Goal: Information Seeking & Learning: Check status

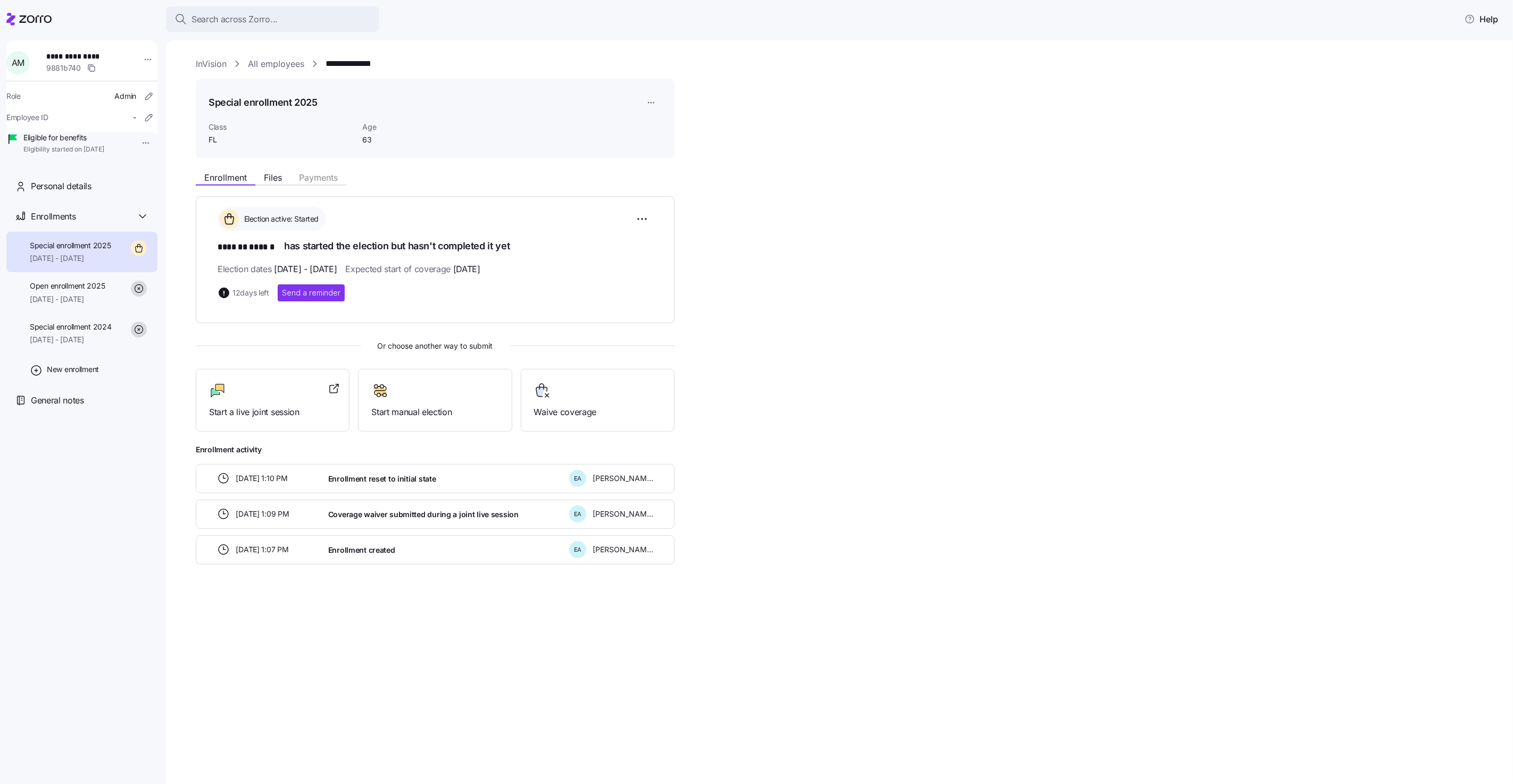
click at [215, 63] on link "InVision" at bounding box center [211, 63] width 31 height 13
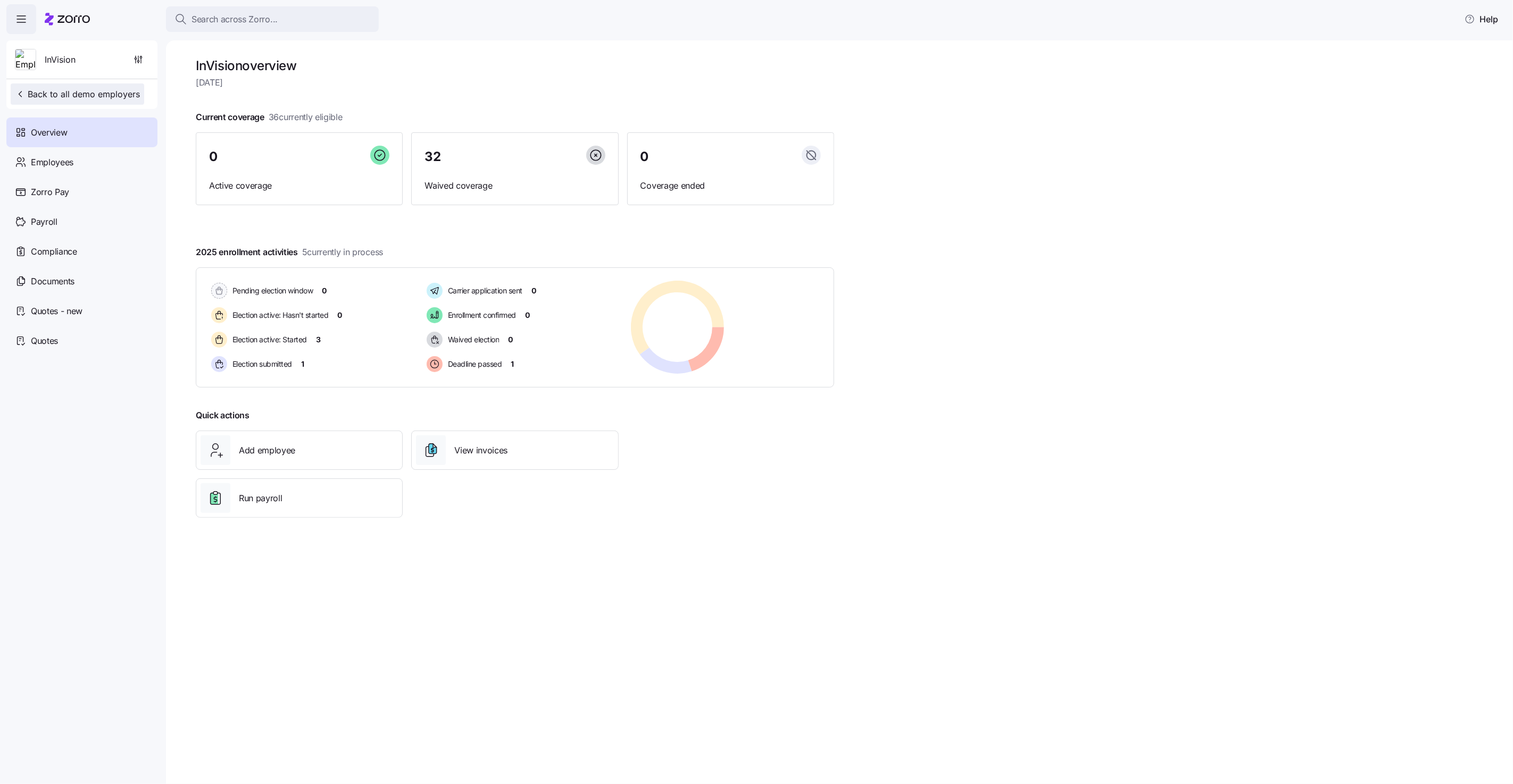
click at [102, 93] on span "Back to all demo employers" at bounding box center [77, 94] width 125 height 13
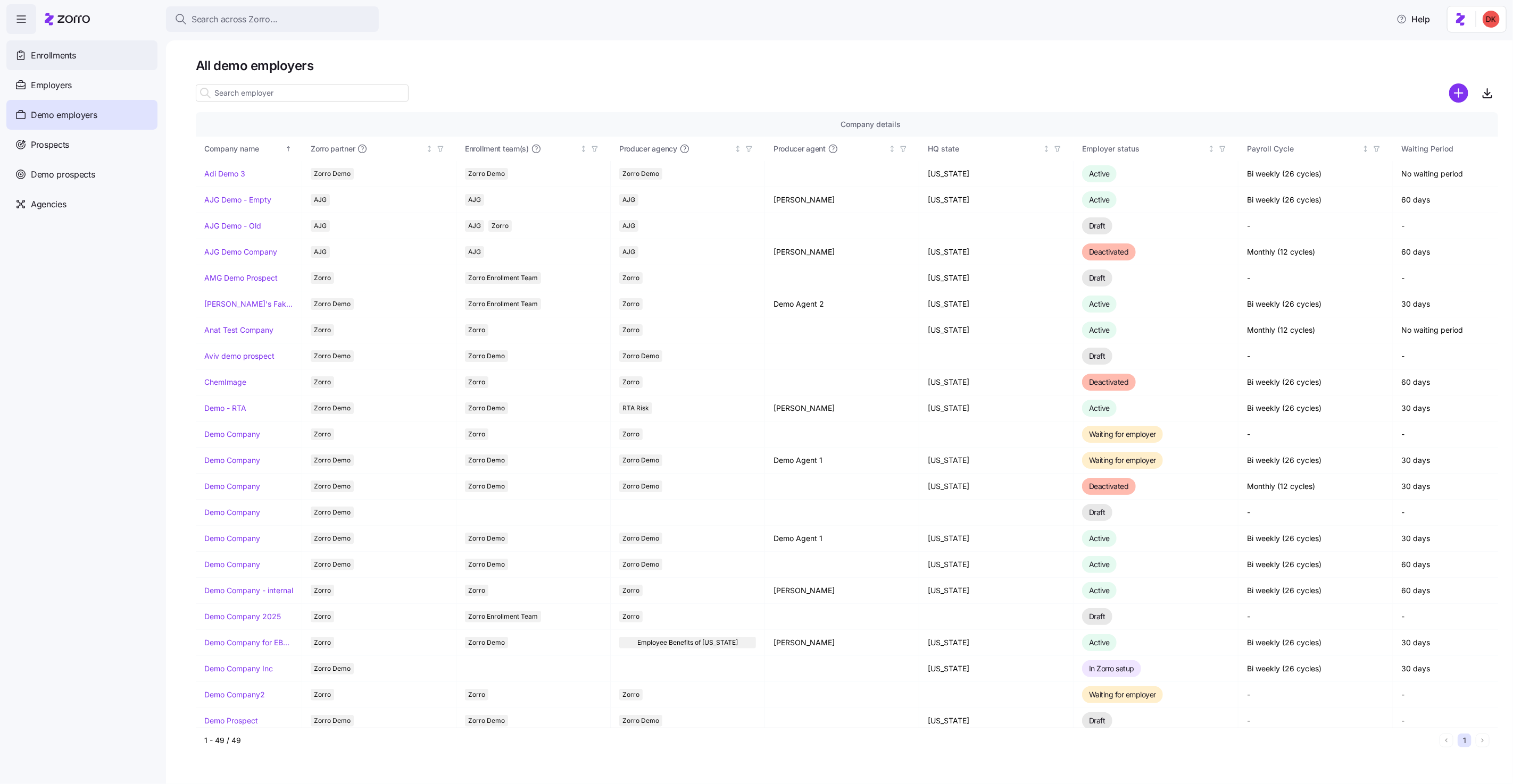
click at [76, 53] on div "Enrollments" at bounding box center [82, 55] width 151 height 30
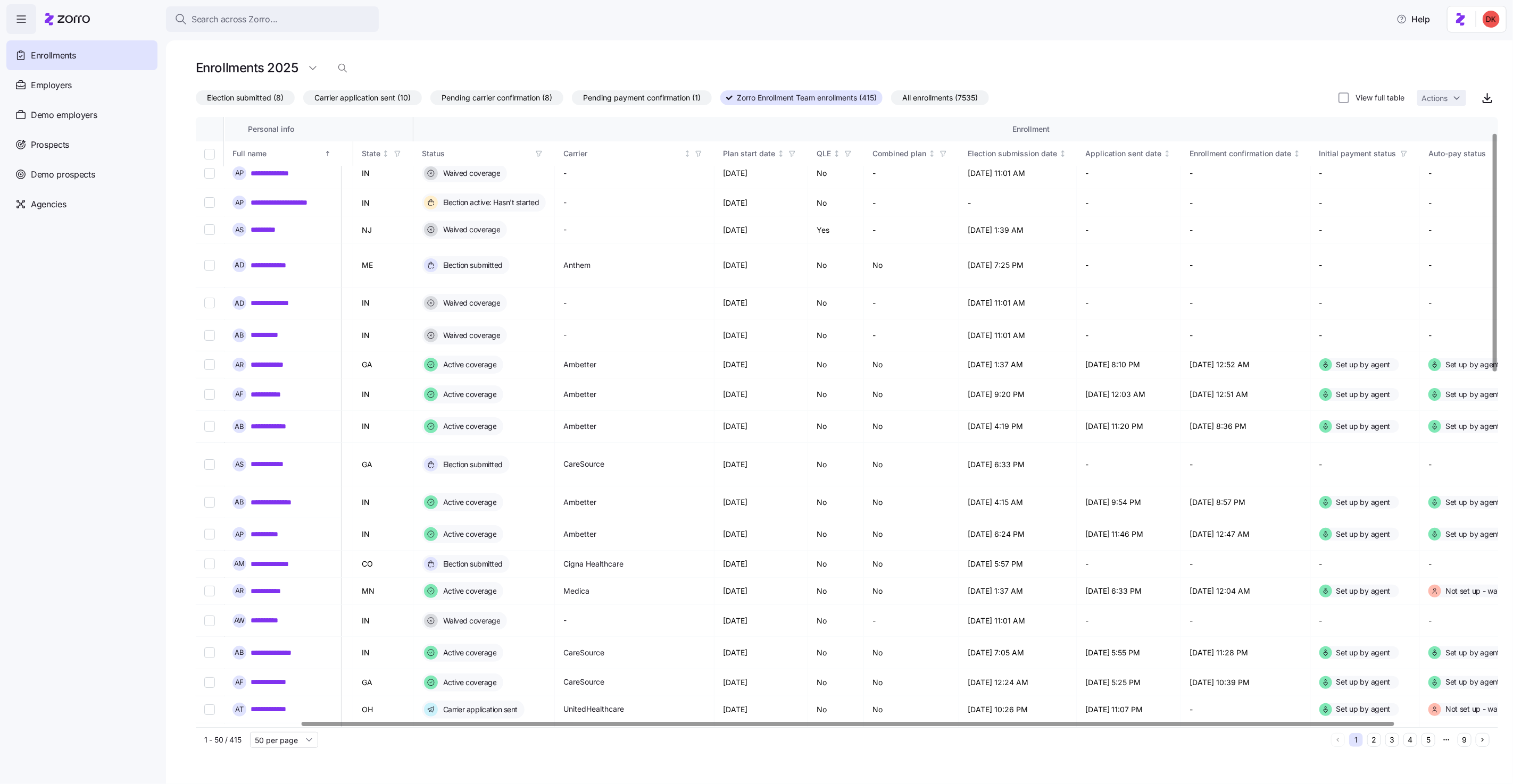
scroll to position [40, 239]
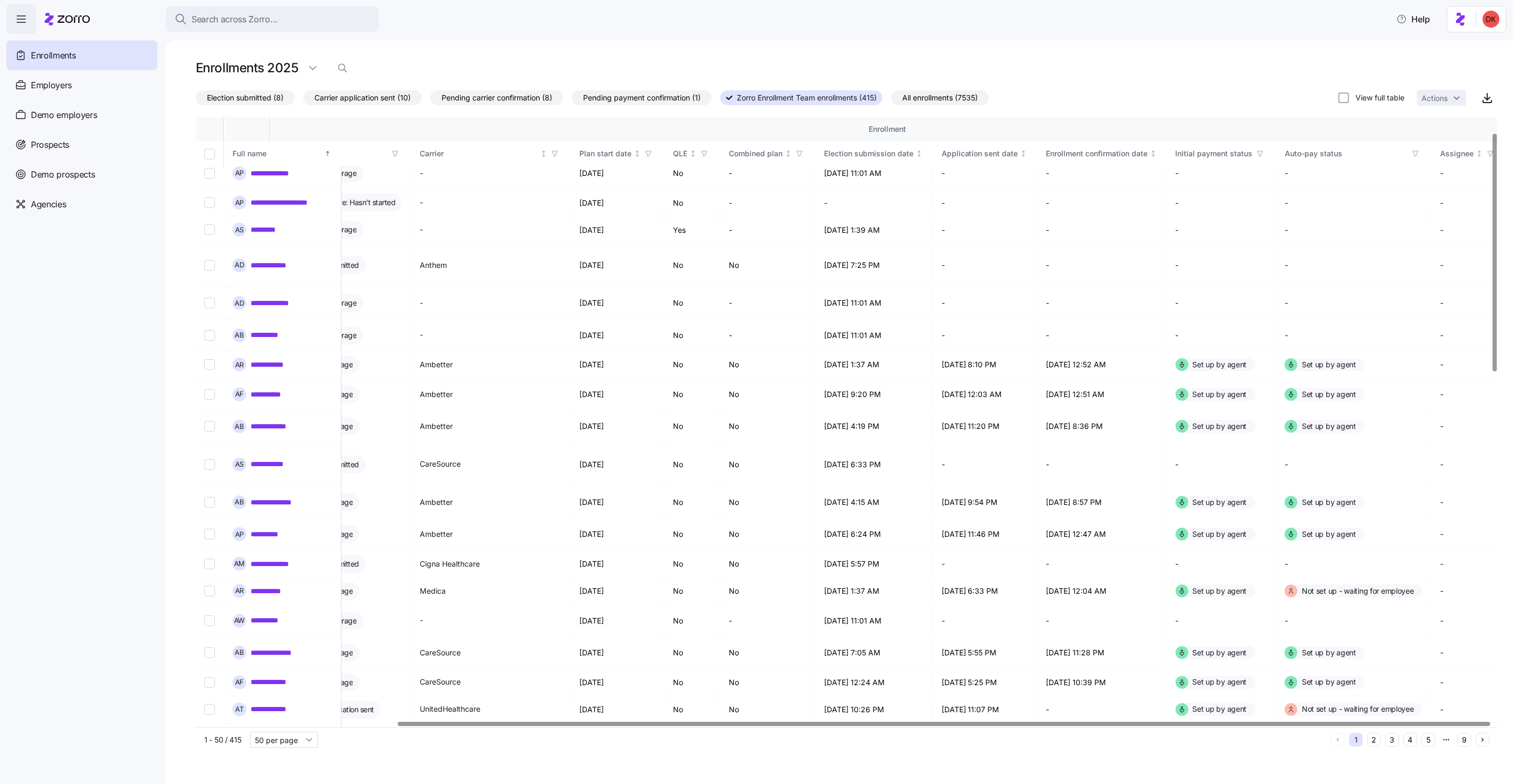
click at [1087, 726] on div at bounding box center [944, 723] width 1093 height 3
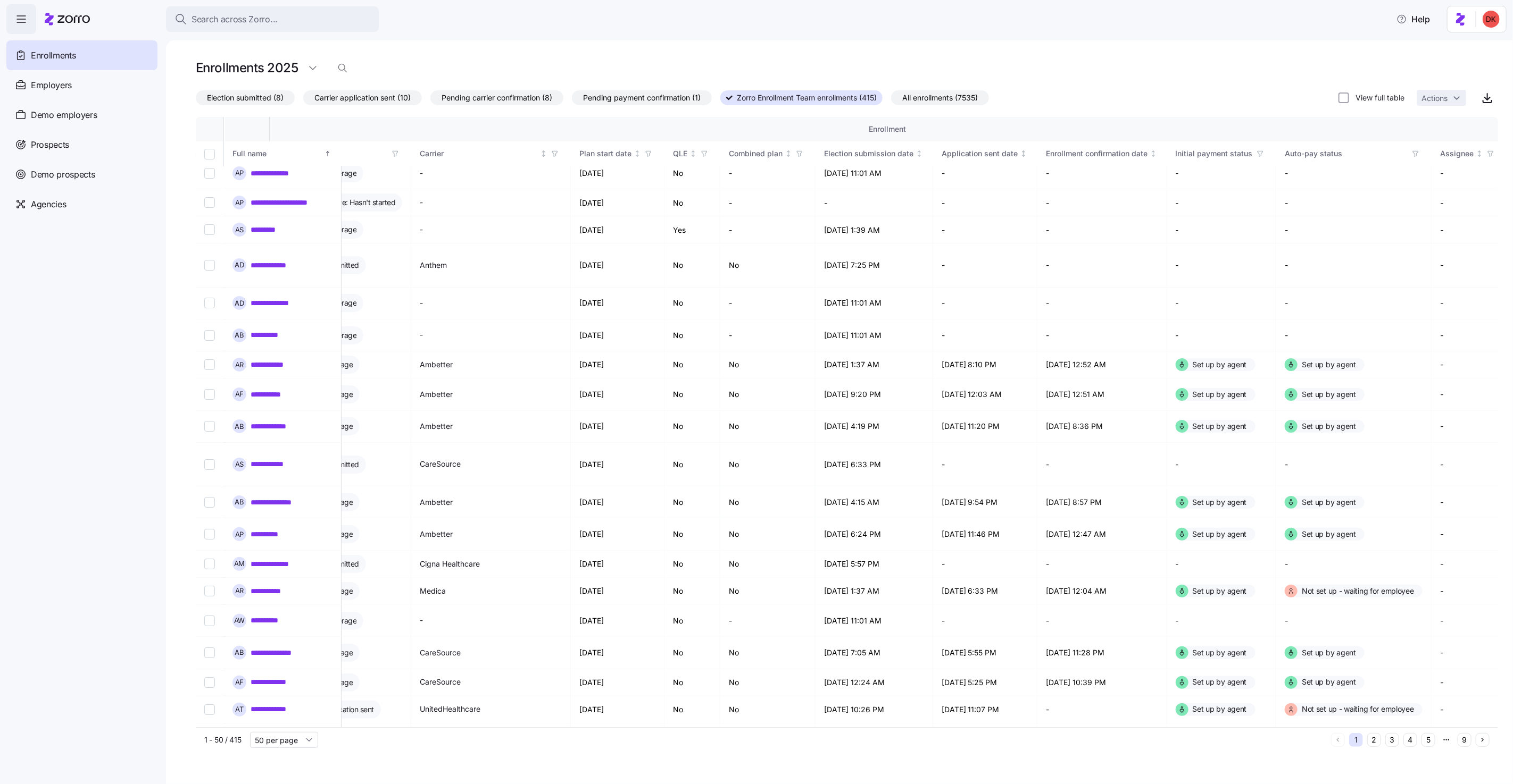
click at [925, 94] on span "All enrollments (7535)" at bounding box center [940, 97] width 76 height 14
click at [891, 100] on input "All enrollments (7535)" at bounding box center [891, 100] width 0 height 0
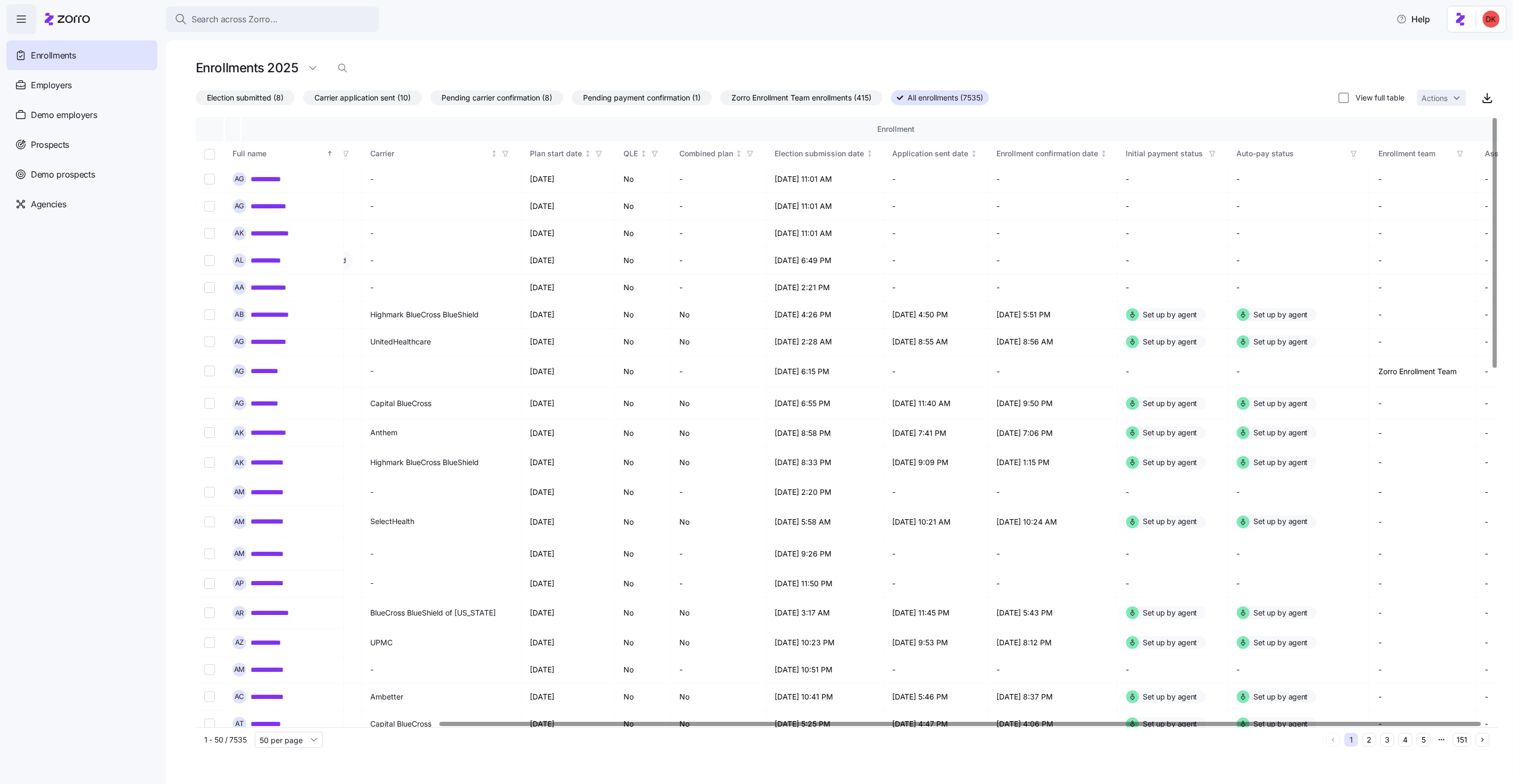
scroll to position [0, 315]
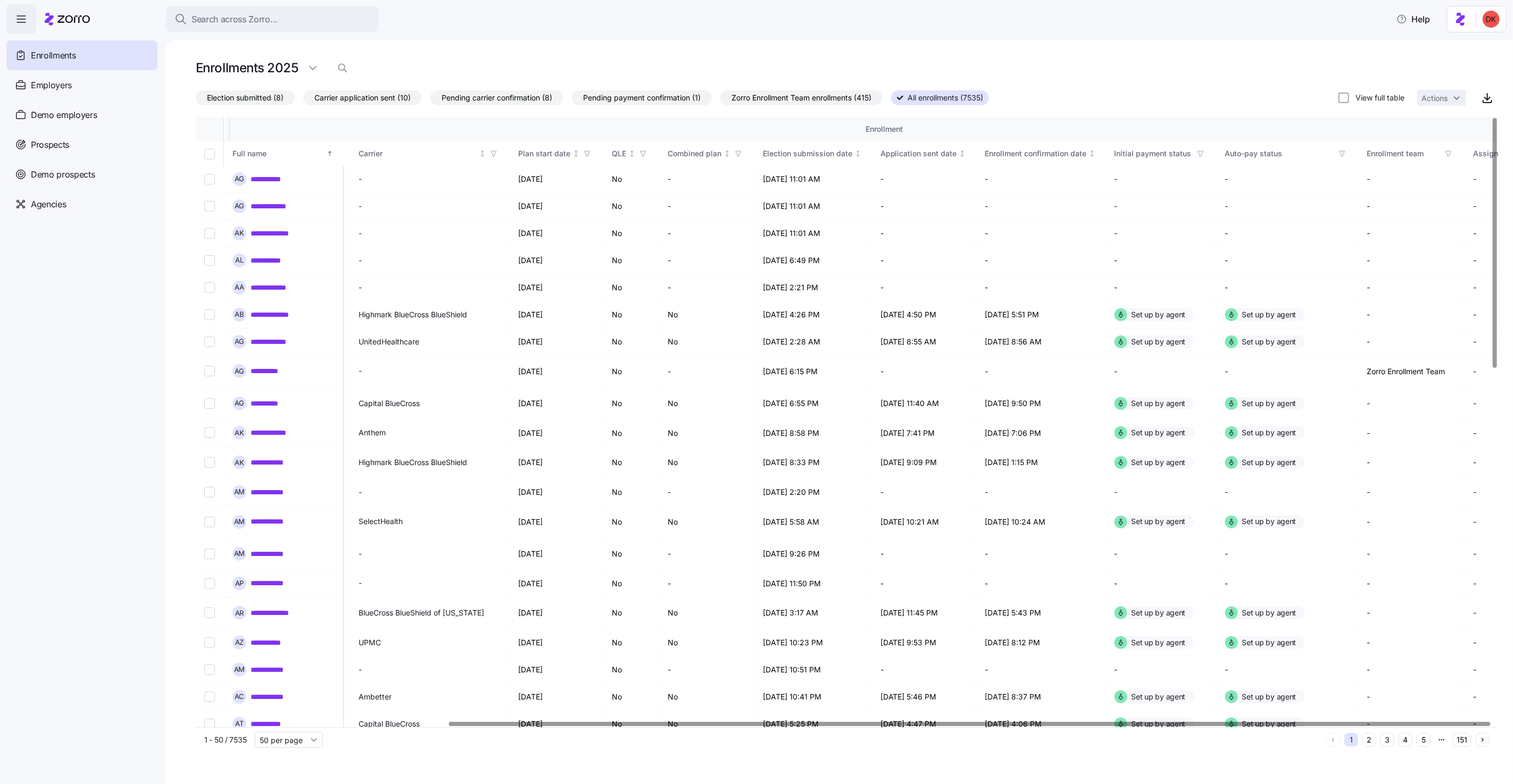
click at [911, 722] on div at bounding box center [969, 723] width 1042 height 3
click at [1447, 151] on icon "button" at bounding box center [1449, 154] width 5 height 5
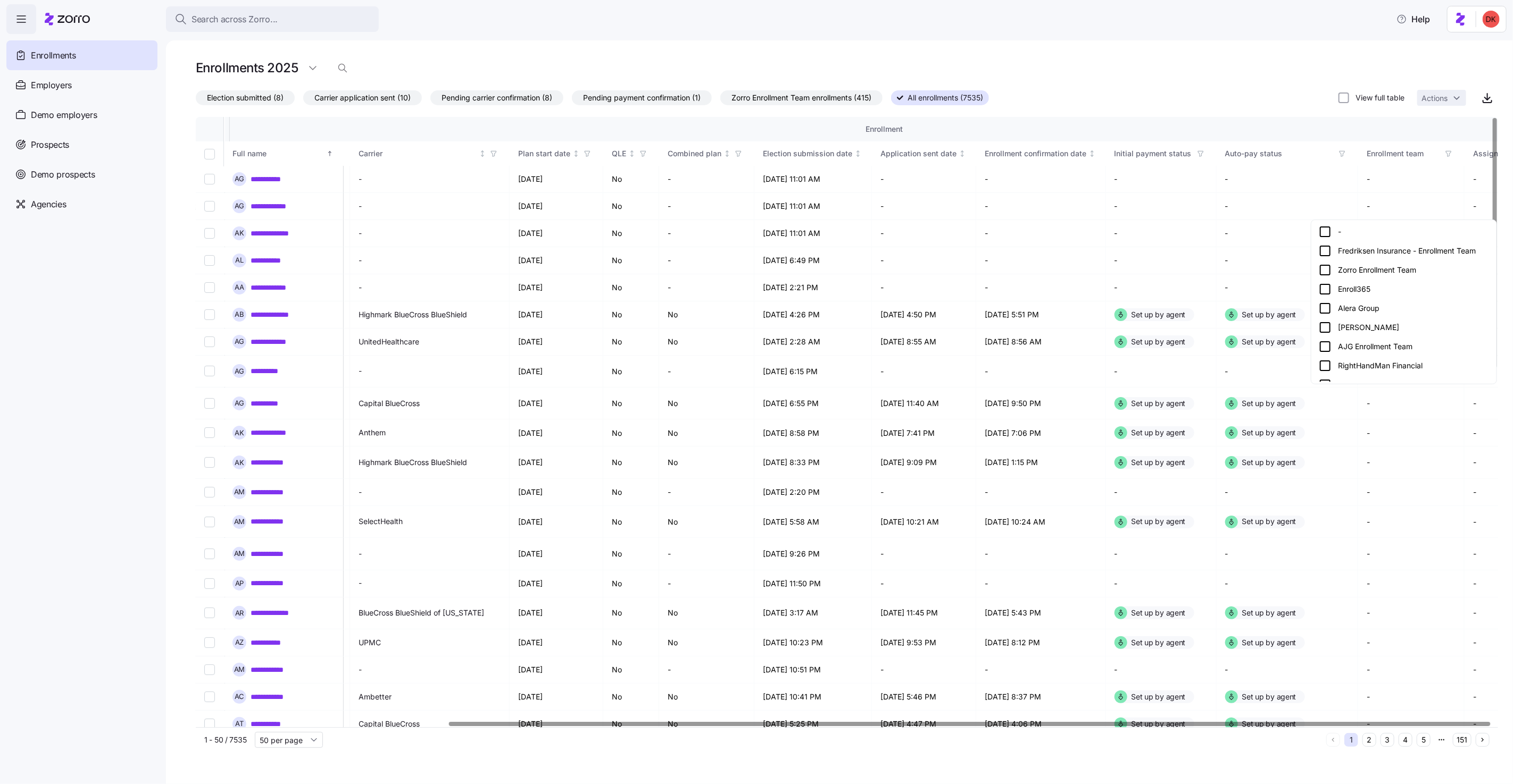
click at [1385, 271] on div "Zorro Enrollment Team" at bounding box center [1405, 270] width 171 height 13
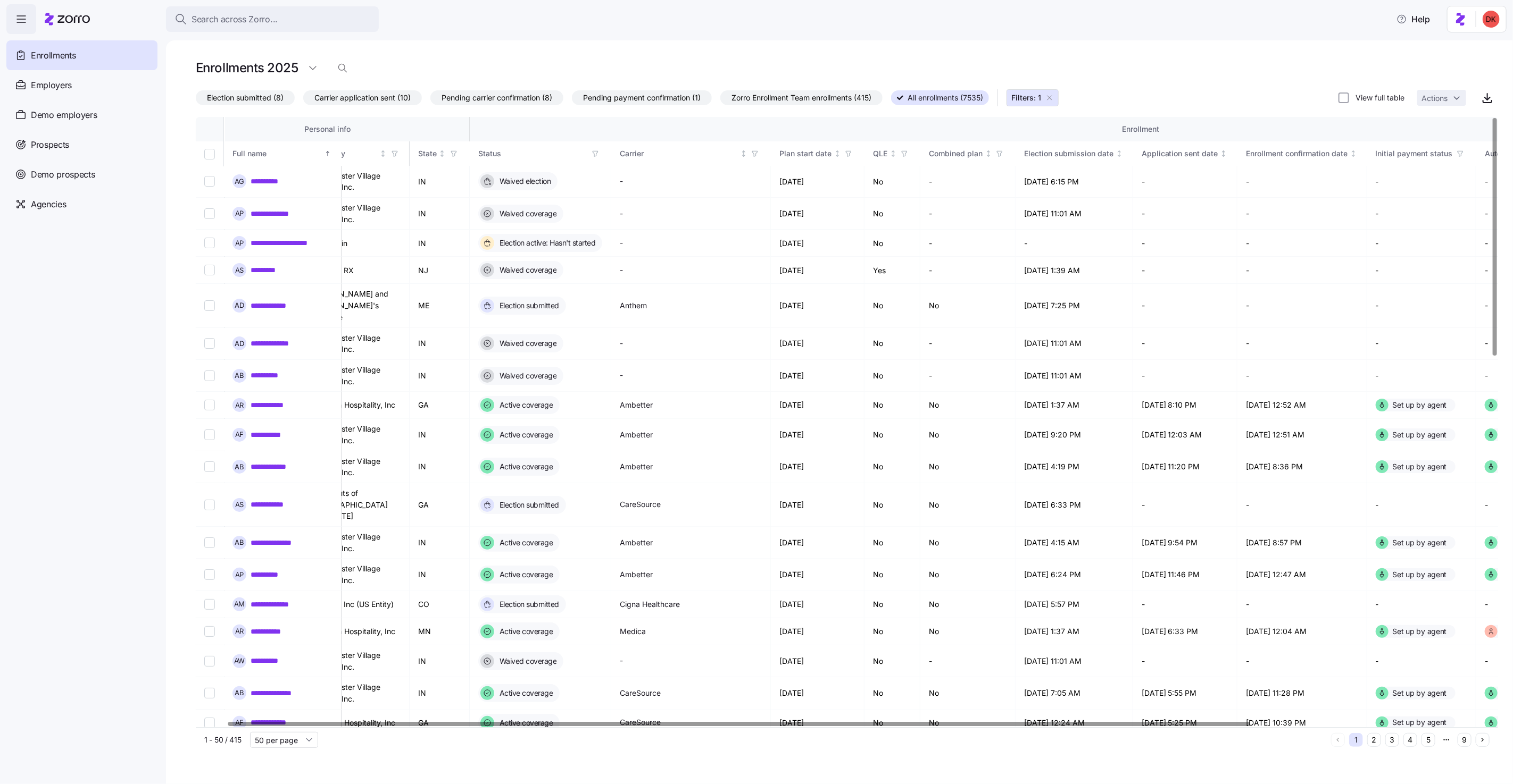
scroll to position [0, 0]
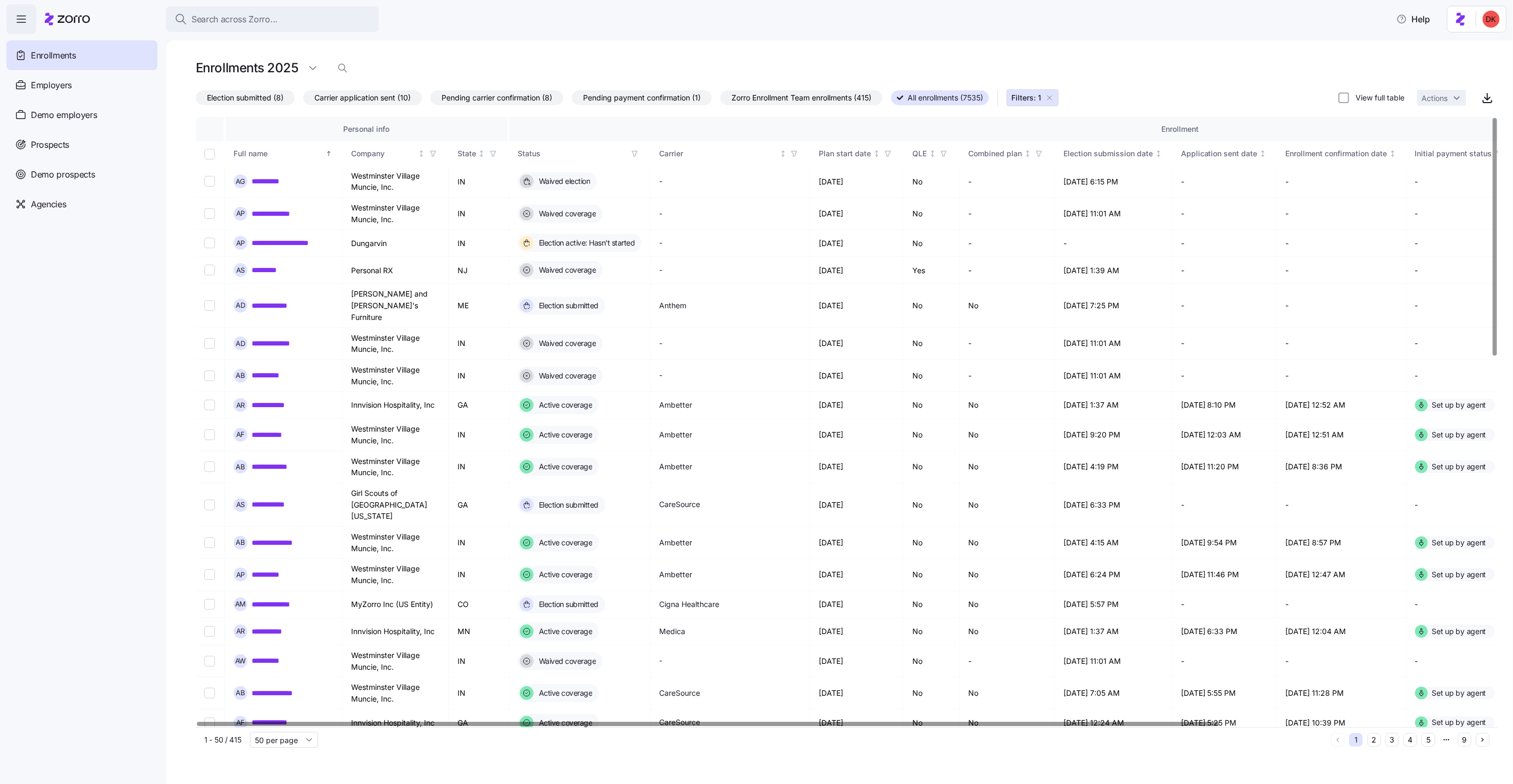
click at [565, 725] on div at bounding box center [708, 723] width 1022 height 3
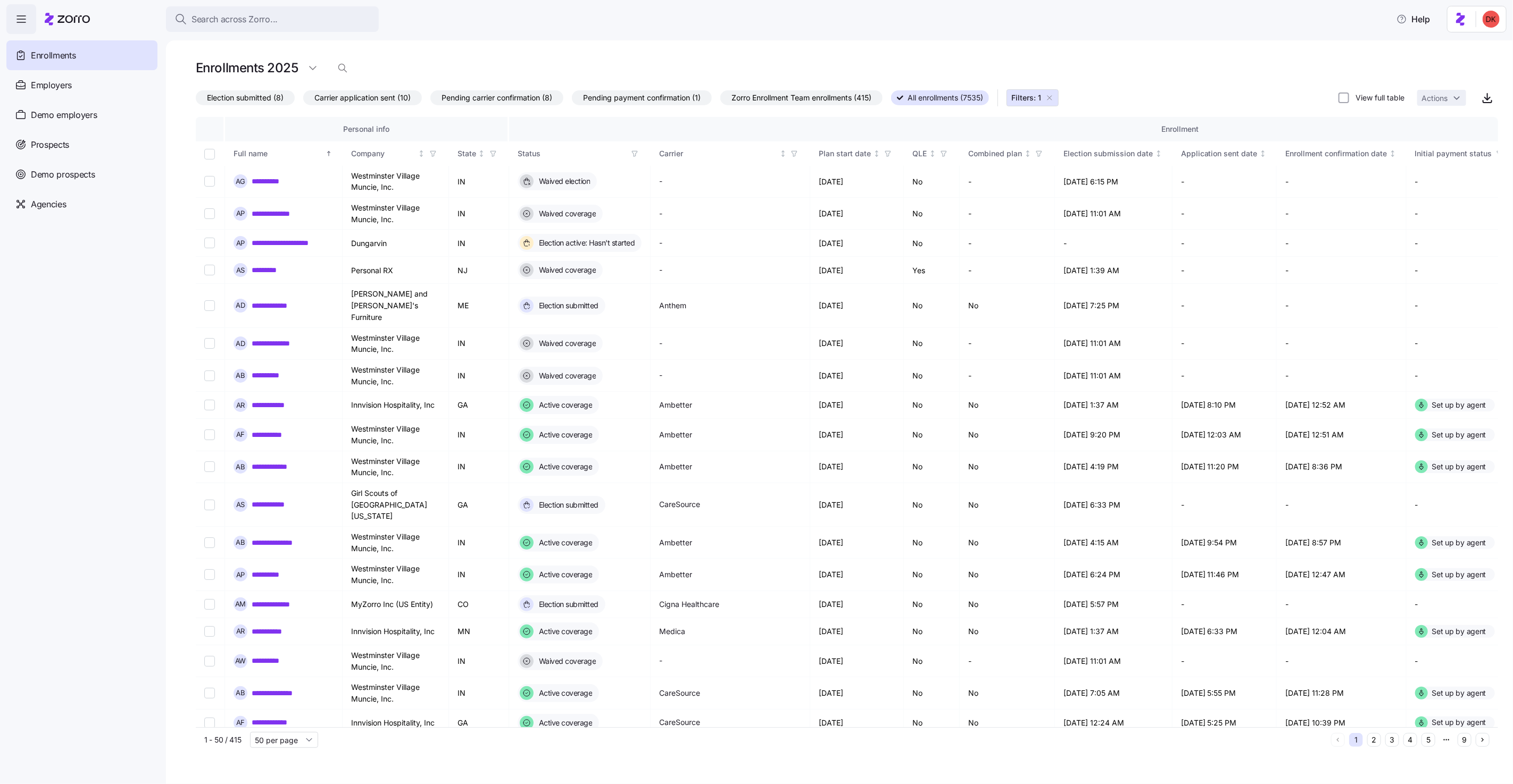
click at [1054, 95] on icon "button" at bounding box center [1050, 97] width 8 height 8
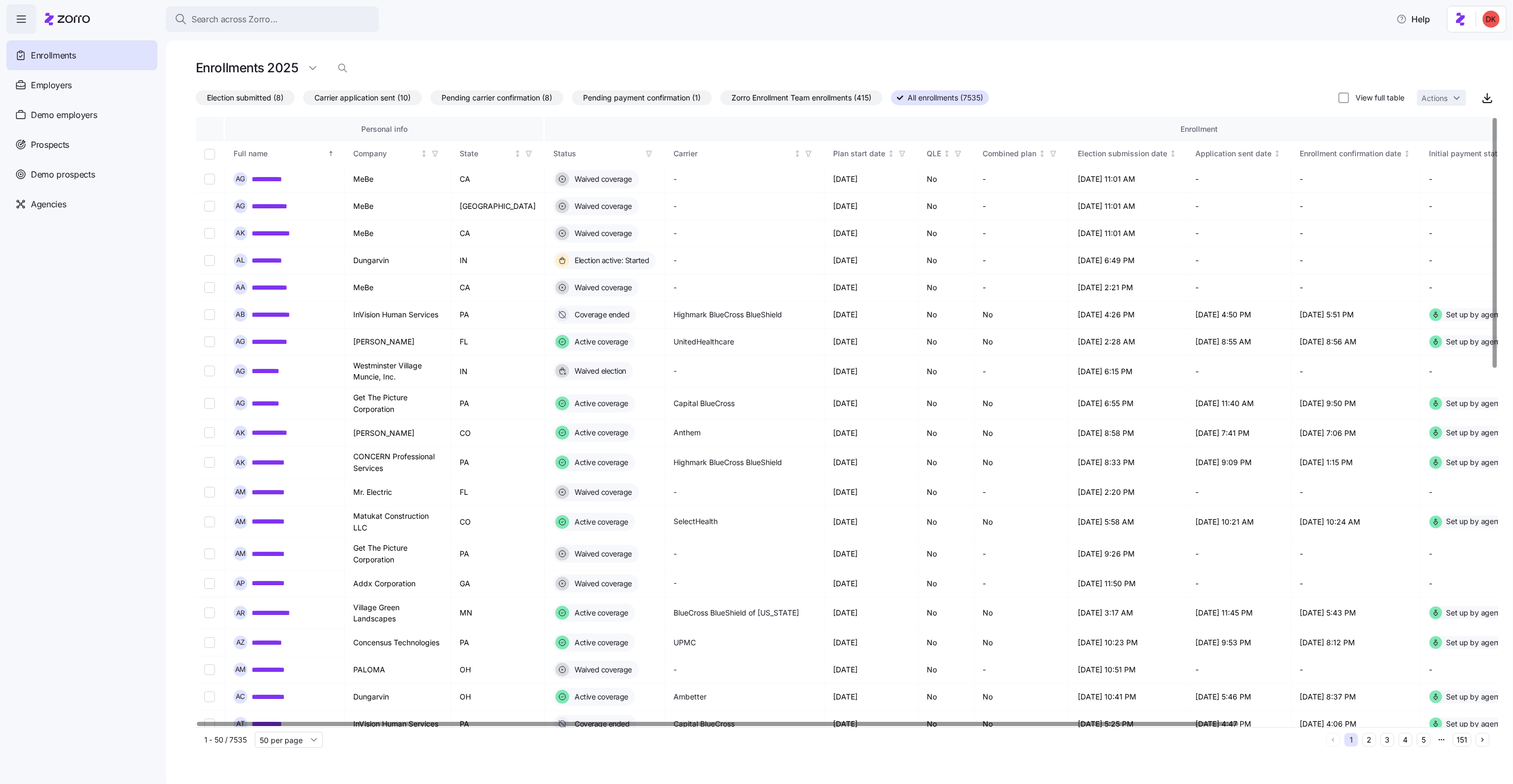
click at [645, 154] on icon "button" at bounding box center [649, 153] width 8 height 7
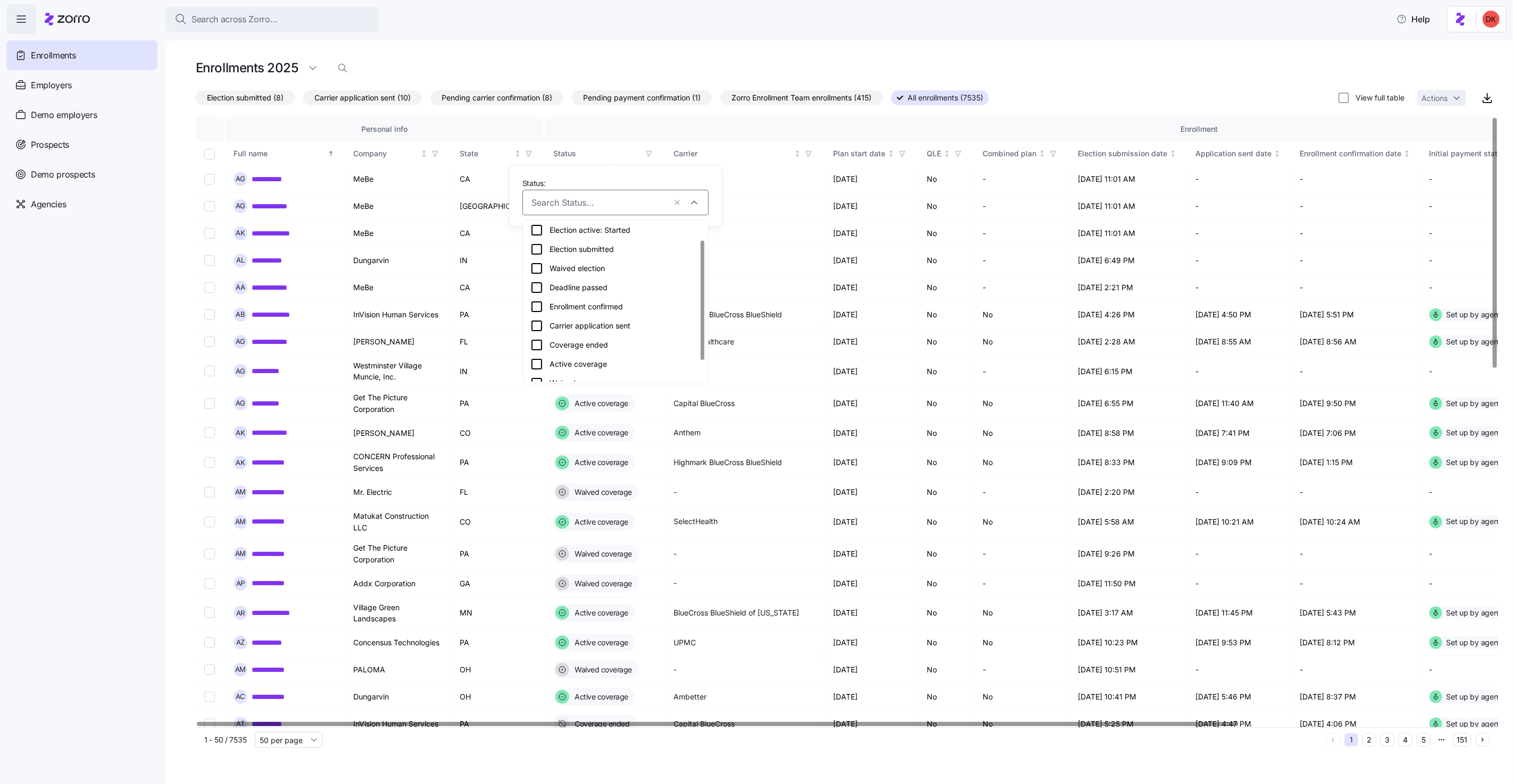
scroll to position [50, 0]
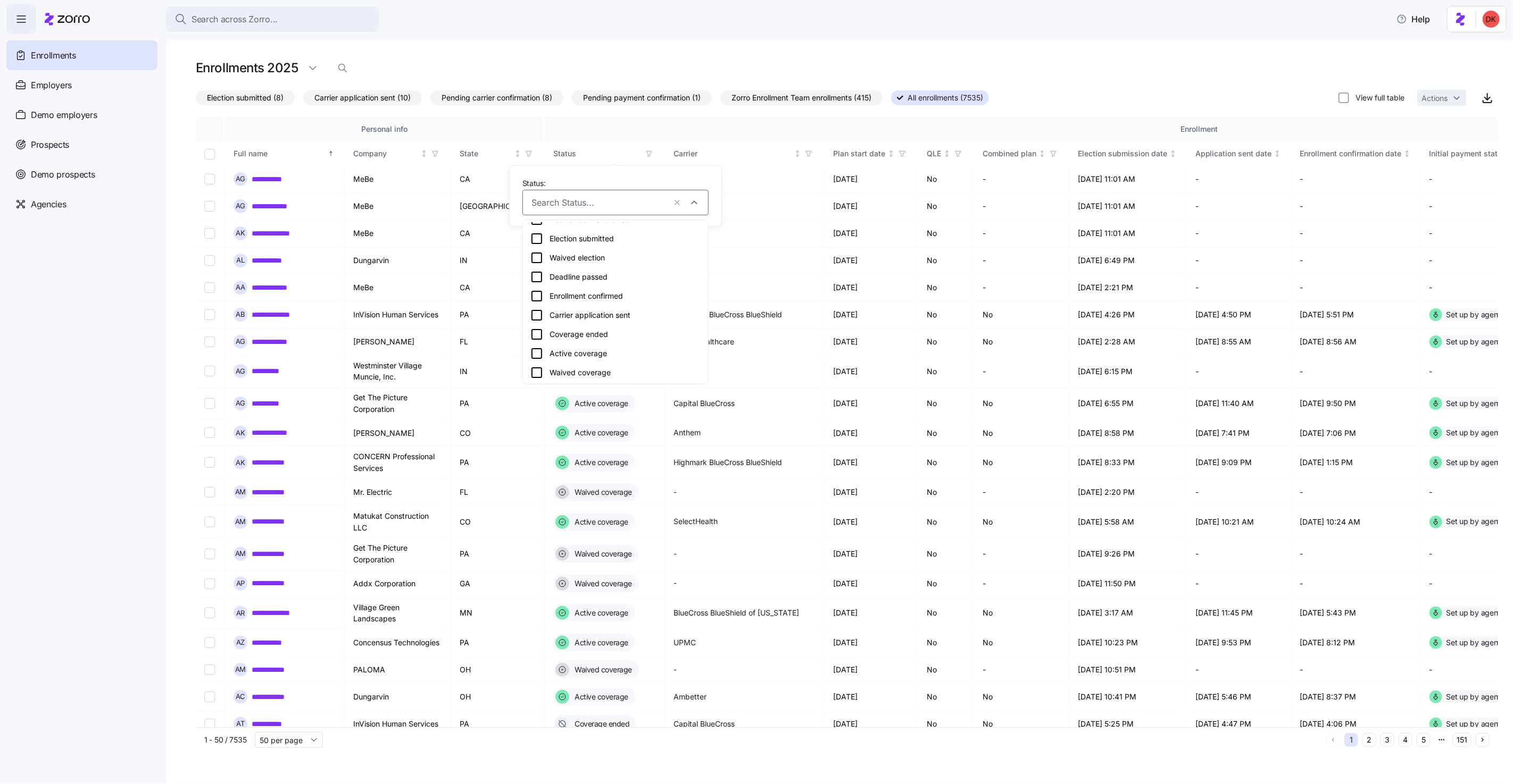
click at [589, 353] on div "Active coverage" at bounding box center [616, 353] width 171 height 13
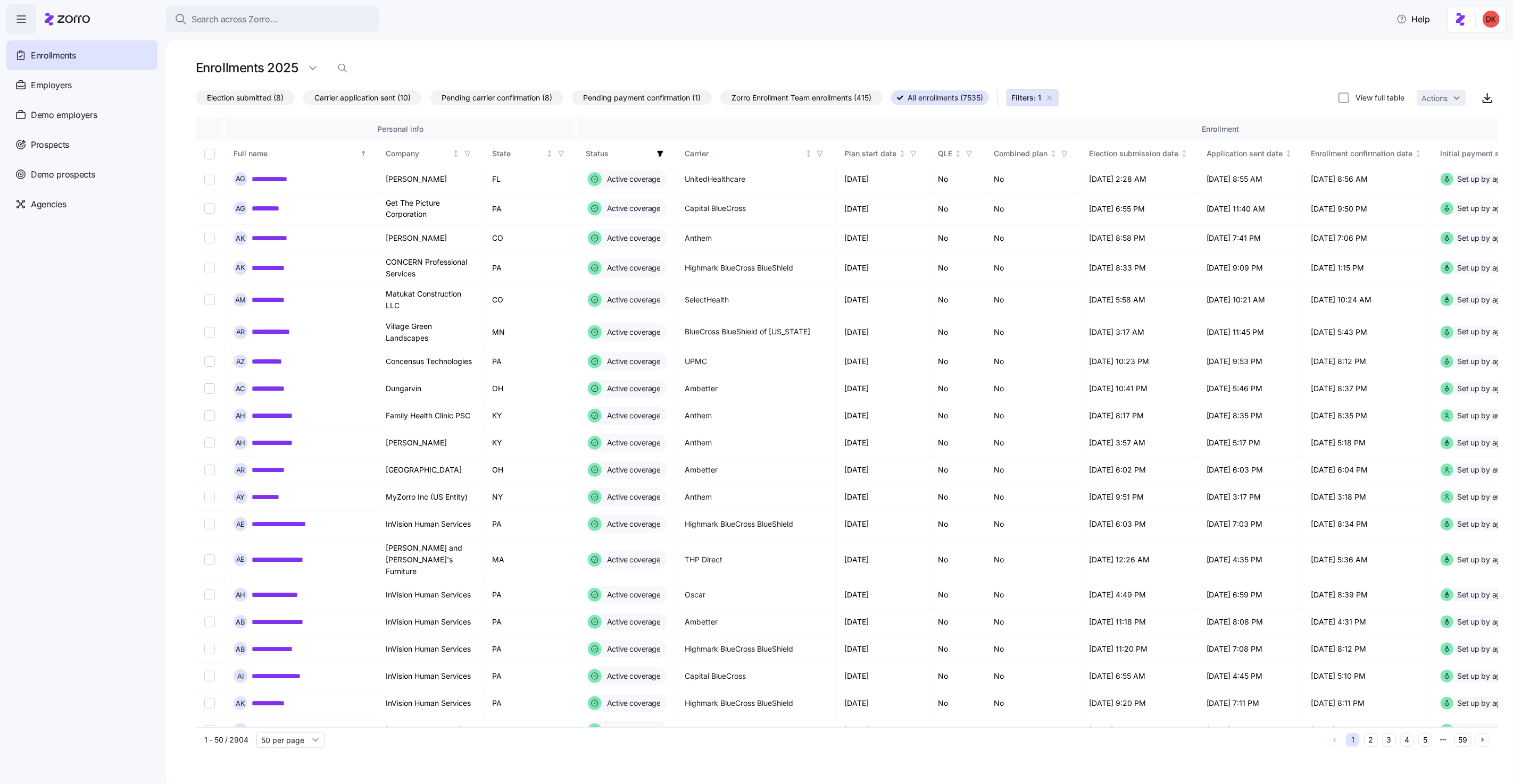
click at [1369, 103] on div "View full table Actions" at bounding box center [1402, 97] width 128 height 16
click at [1355, 98] on label "View full table" at bounding box center [1377, 98] width 55 height 11
click at [1349, 98] on input "View full table" at bounding box center [1344, 98] width 11 height 11
checkbox input "true"
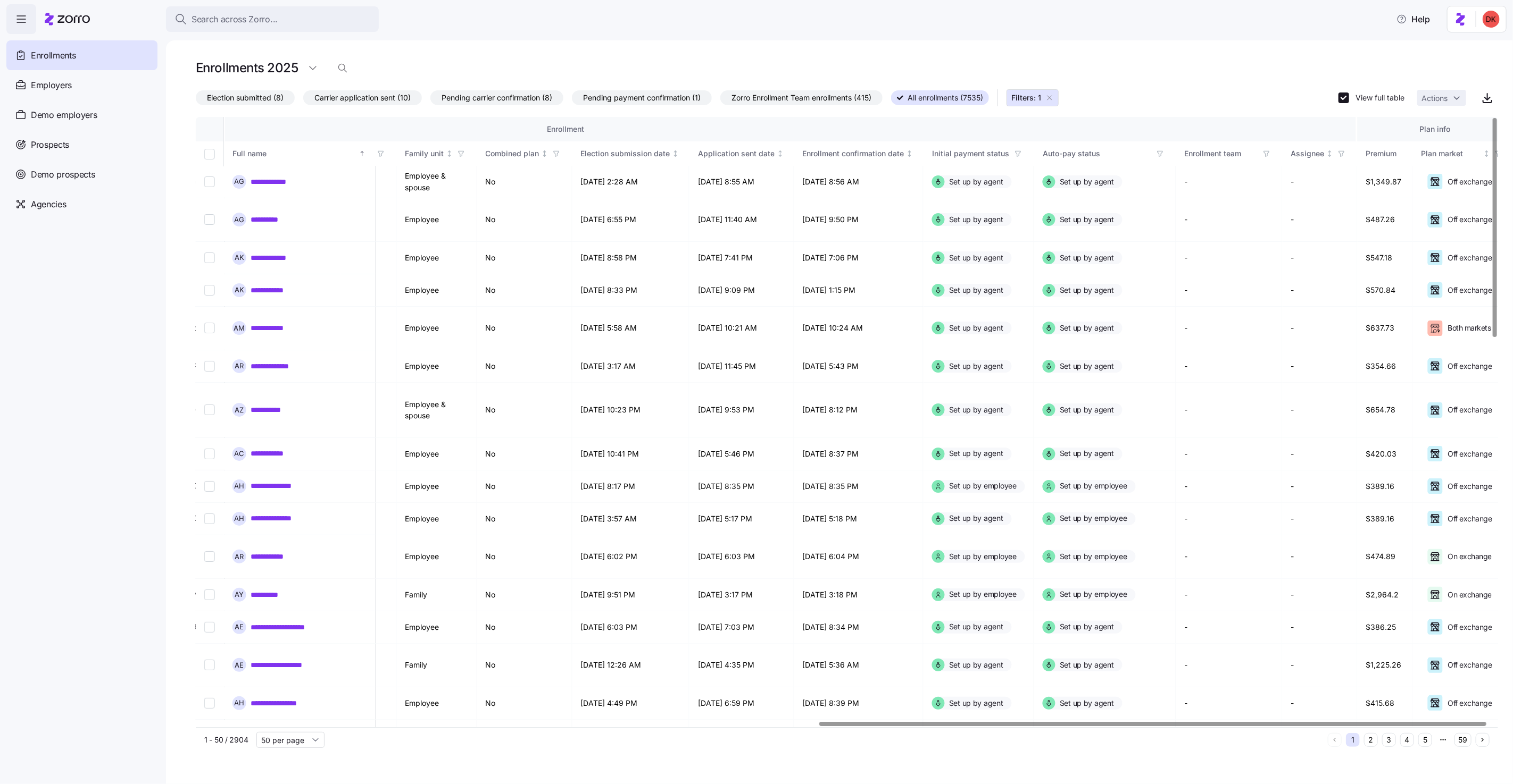
scroll to position [0, 1224]
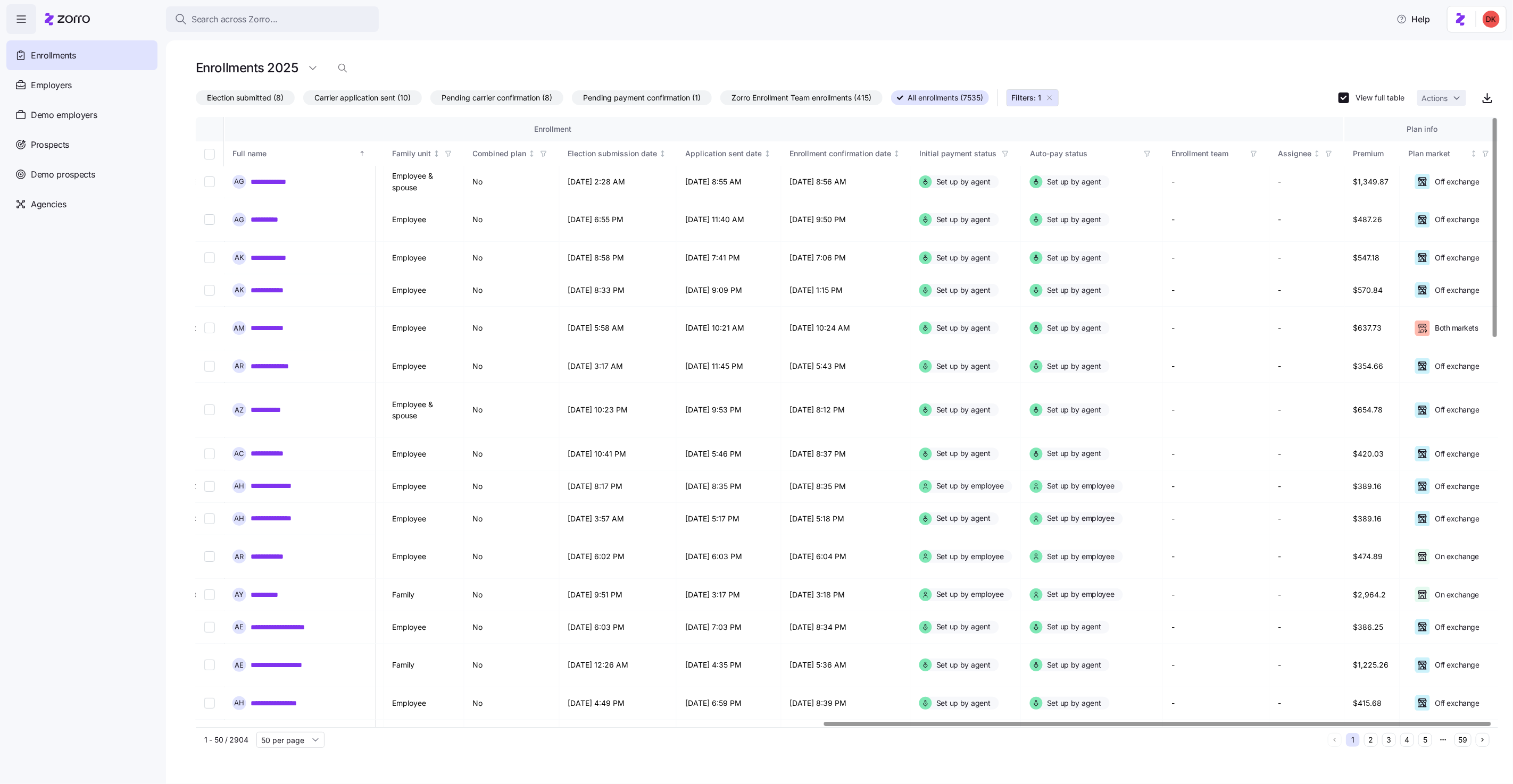
click at [1466, 726] on div at bounding box center [1157, 723] width 666 height 3
click at [308, 747] on input "50 per page" at bounding box center [291, 740] width 68 height 16
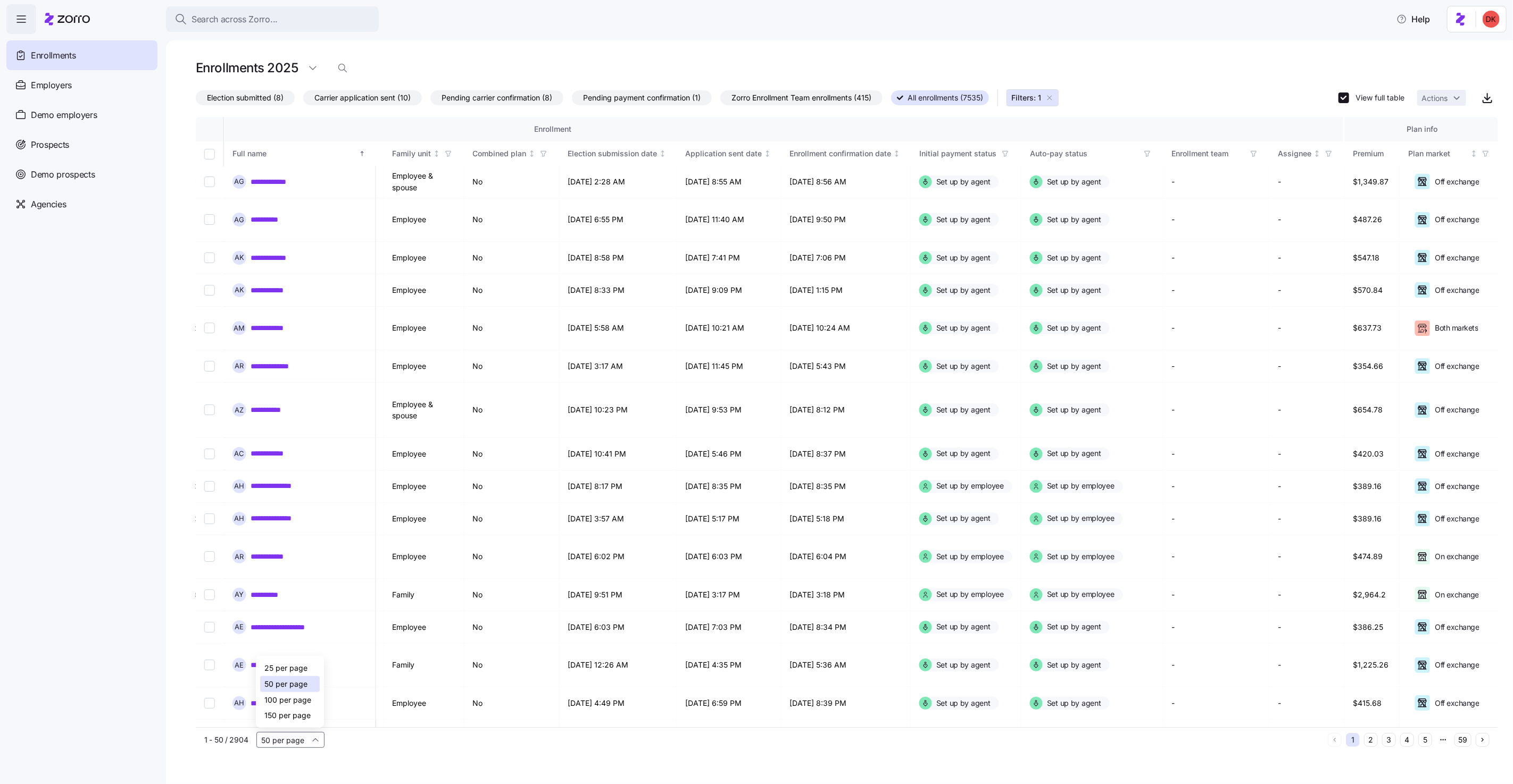
click at [299, 718] on span "150 per page" at bounding box center [288, 715] width 46 height 12
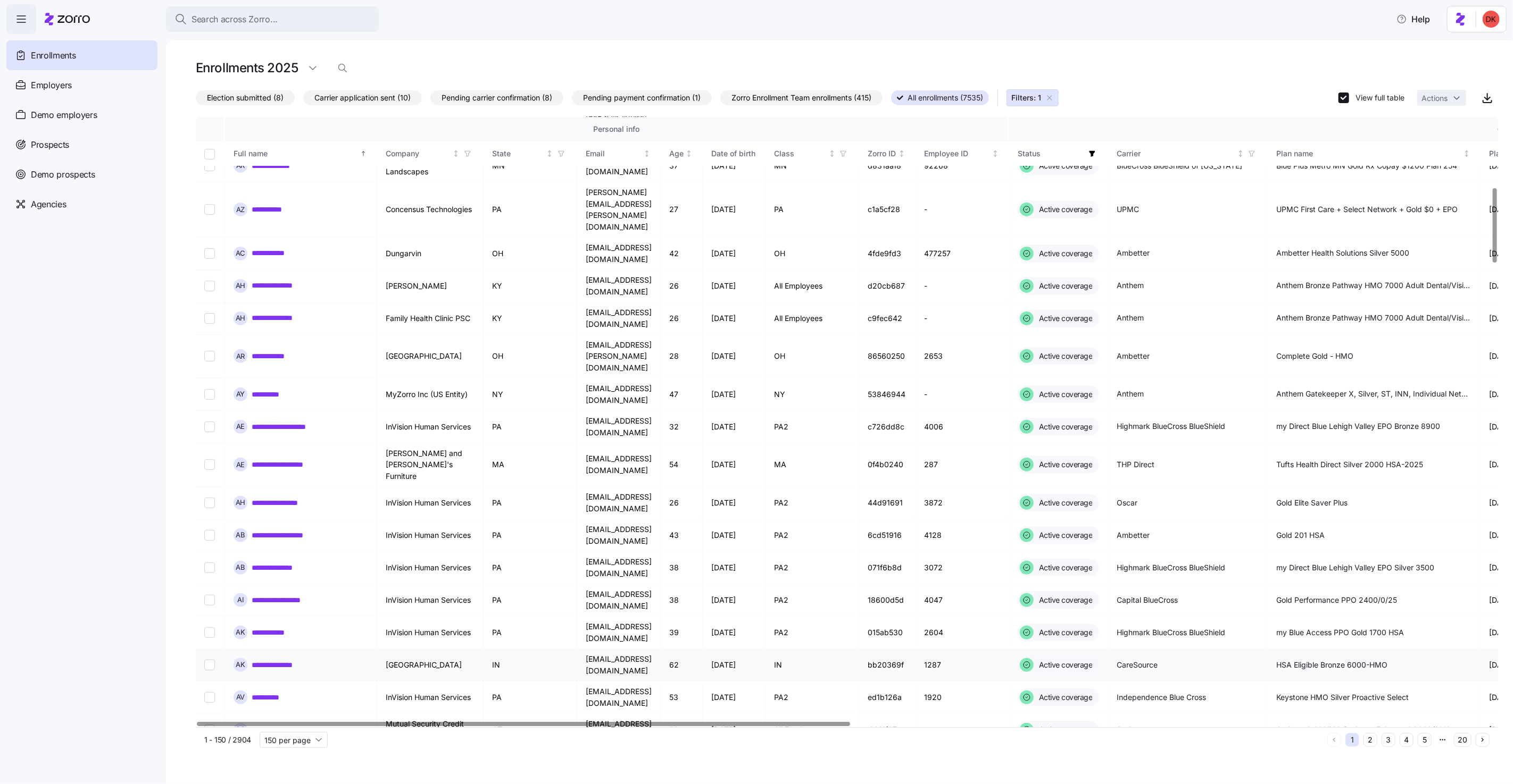
scroll to position [23, 0]
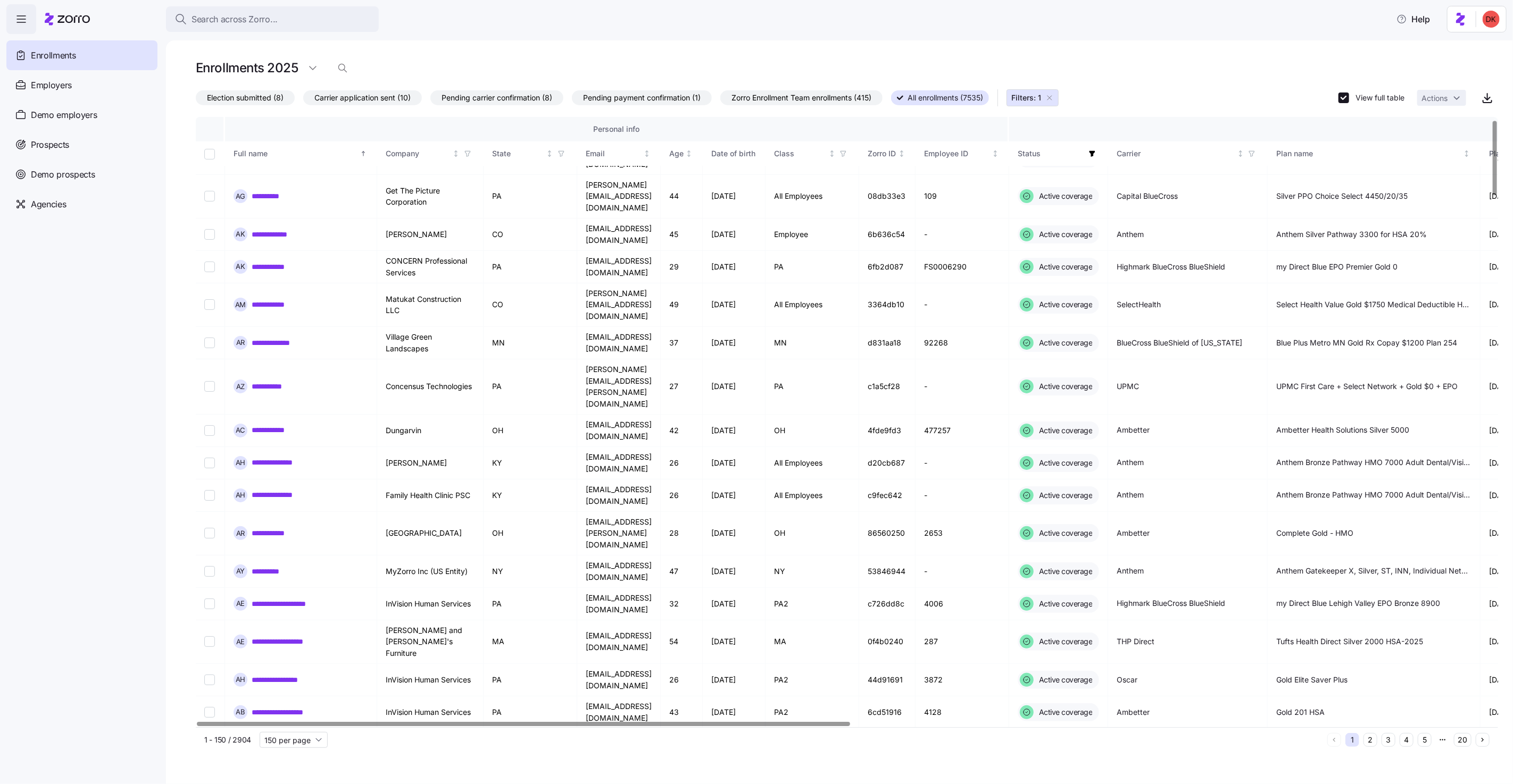
click at [1089, 151] on icon "button" at bounding box center [1092, 153] width 6 height 6
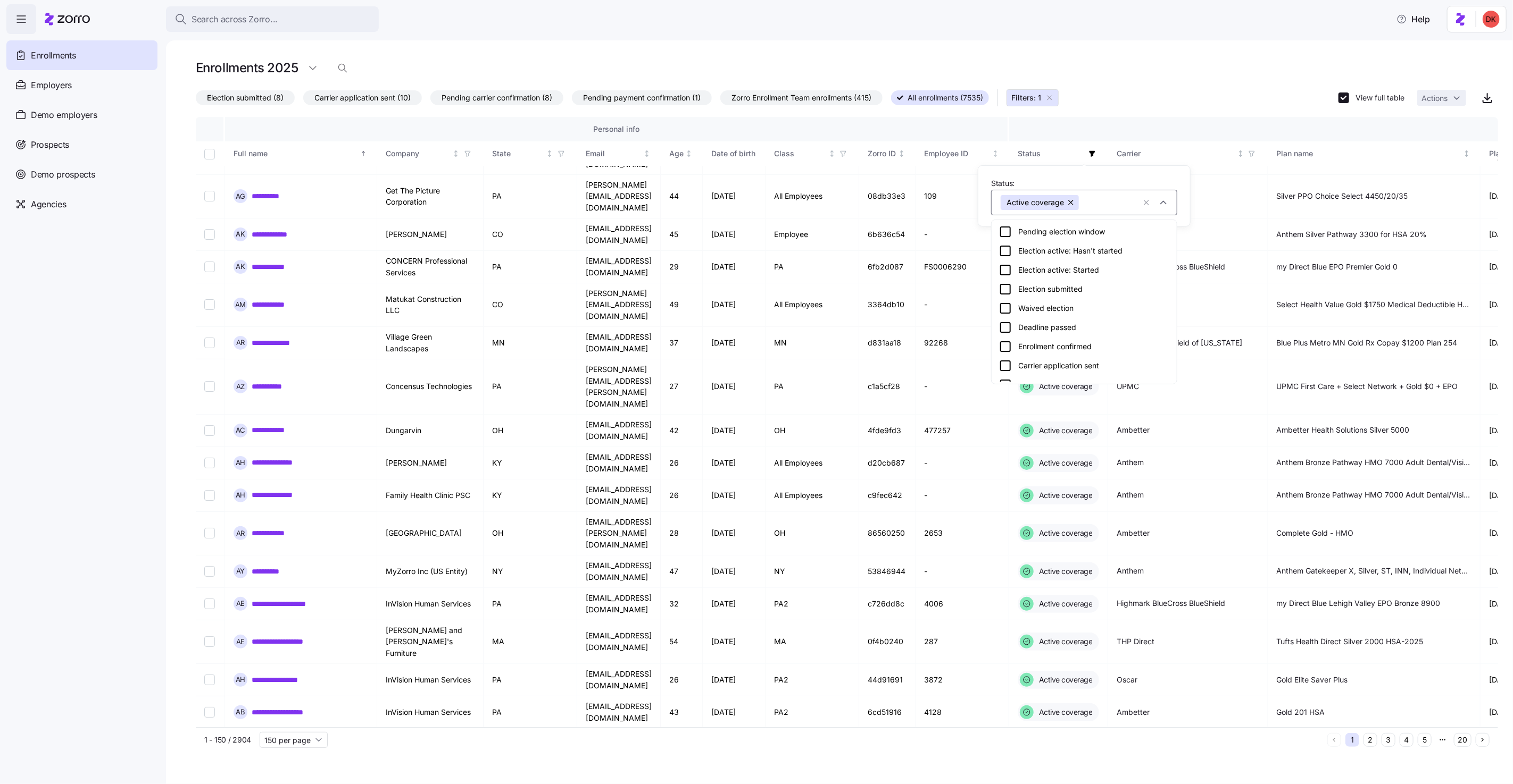
click at [1058, 308] on div "Waived election" at bounding box center [1085, 308] width 171 height 13
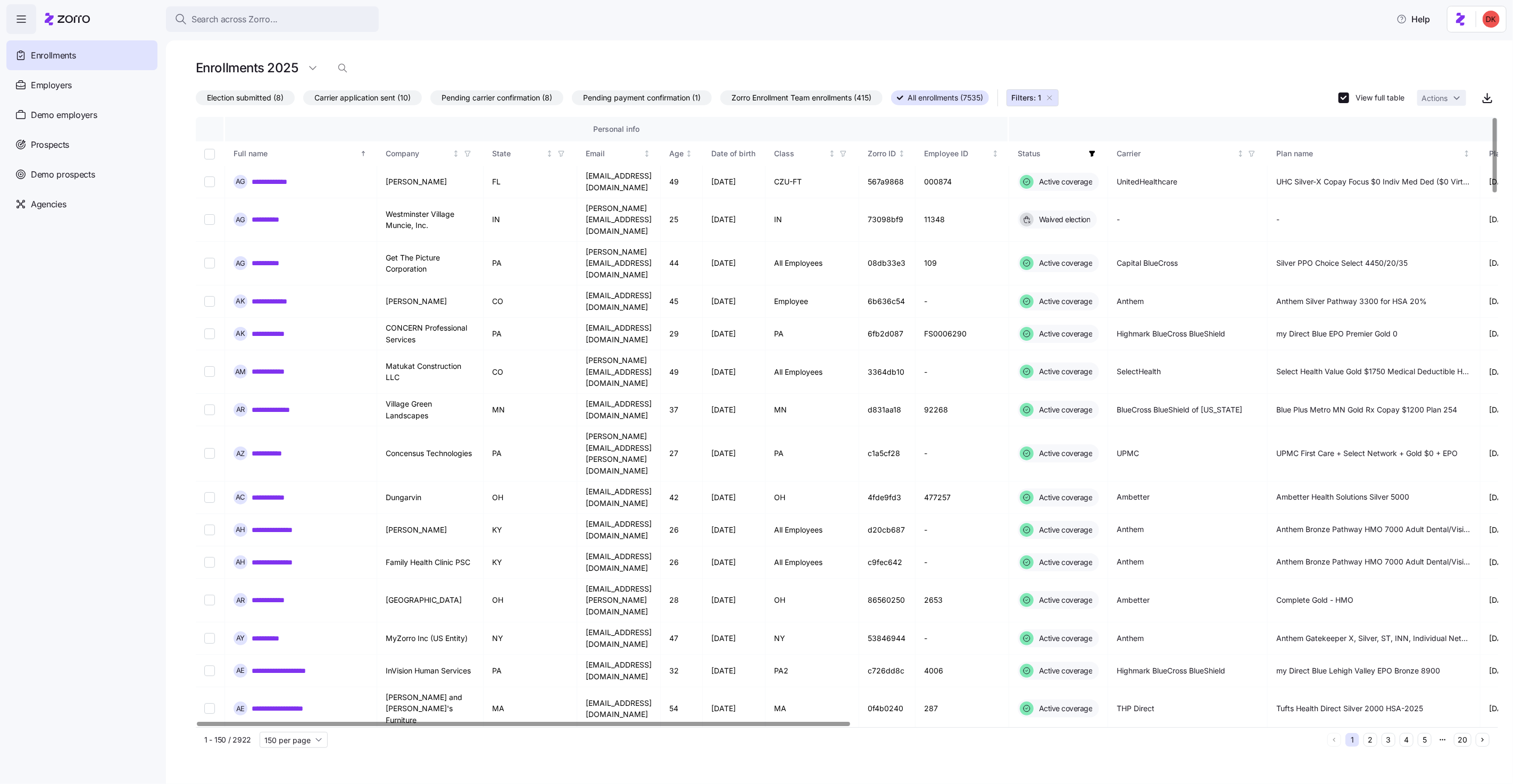
click at [1054, 100] on icon "button" at bounding box center [1050, 97] width 8 height 8
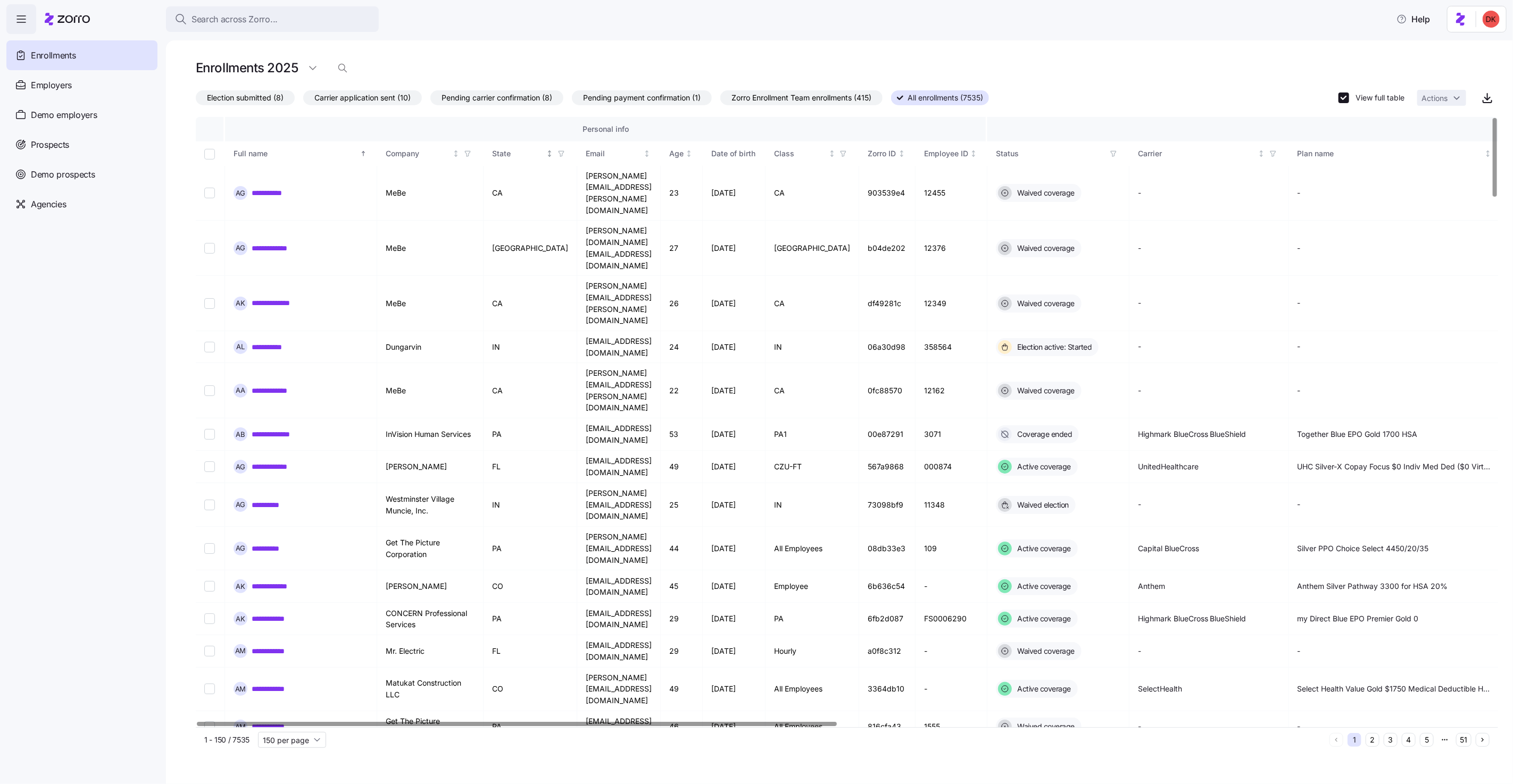
click at [559, 155] on icon "button" at bounding box center [561, 154] width 5 height 5
click at [507, 245] on div "FL" at bounding box center [527, 251] width 171 height 13
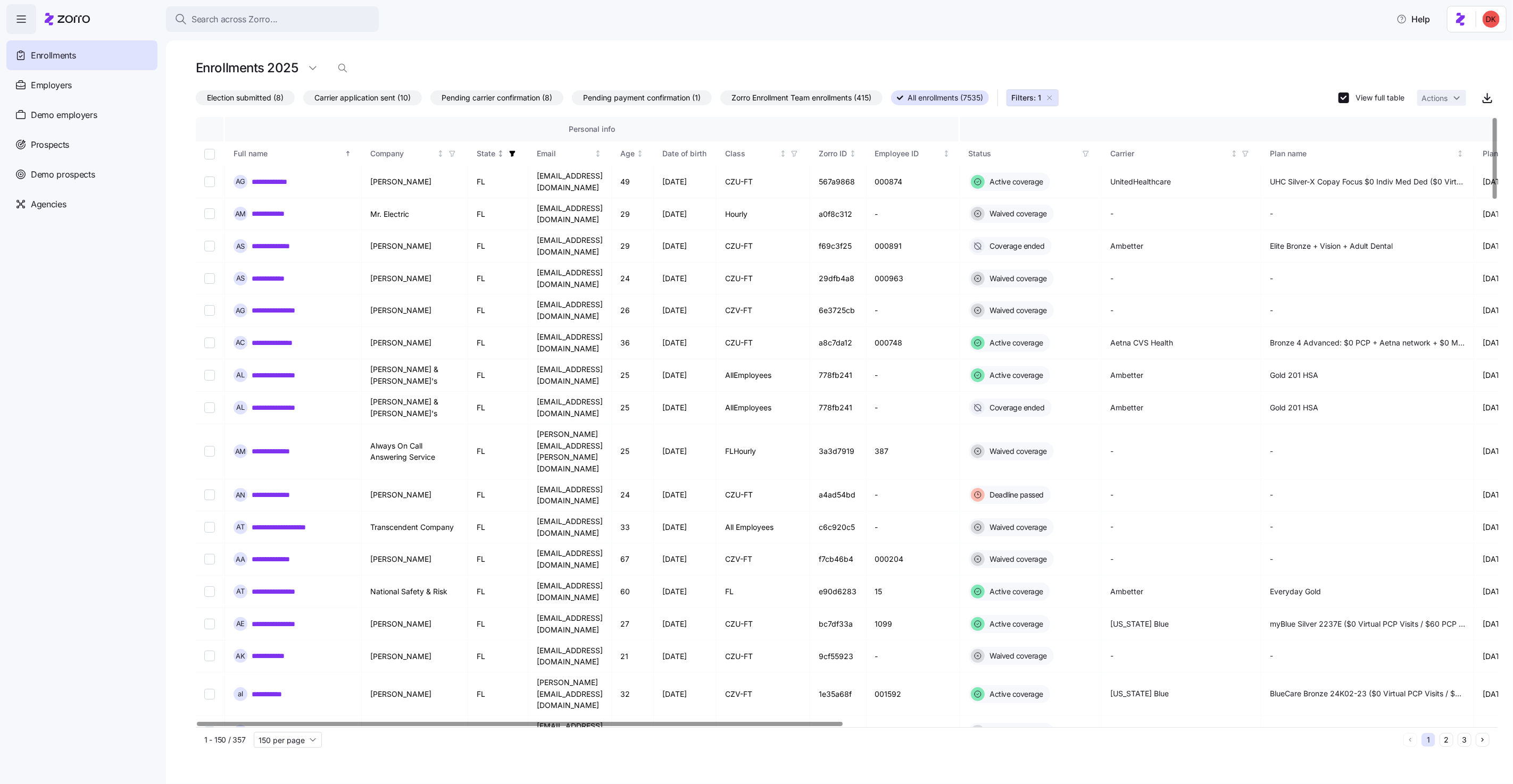
click at [509, 154] on icon "button" at bounding box center [512, 153] width 8 height 7
click at [574, 204] on icon "button" at bounding box center [574, 202] width 8 height 11
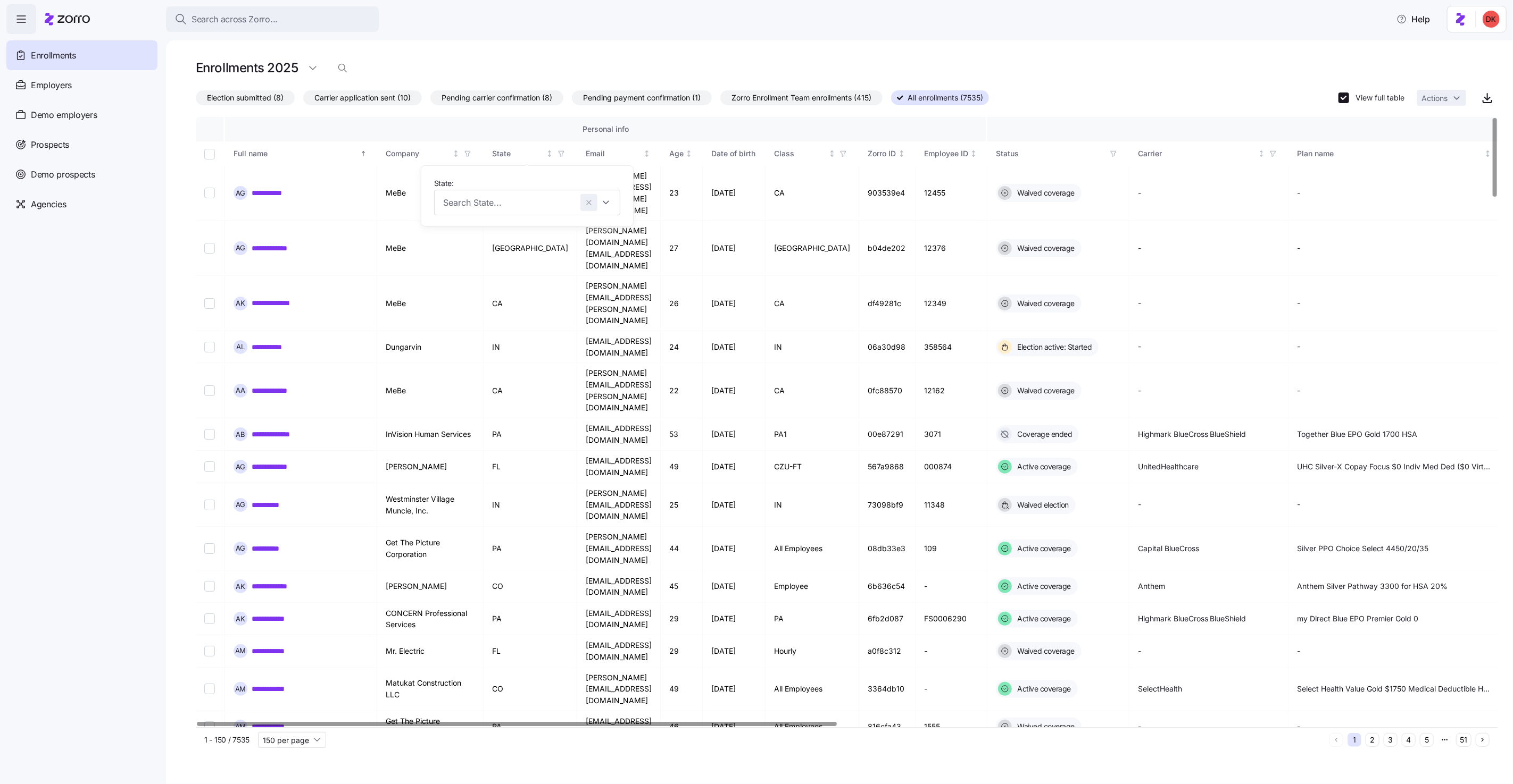
click at [589, 202] on icon "button" at bounding box center [589, 202] width 4 height 4
click at [1051, 82] on div "Enrollments 2025" at bounding box center [847, 72] width 1302 height 30
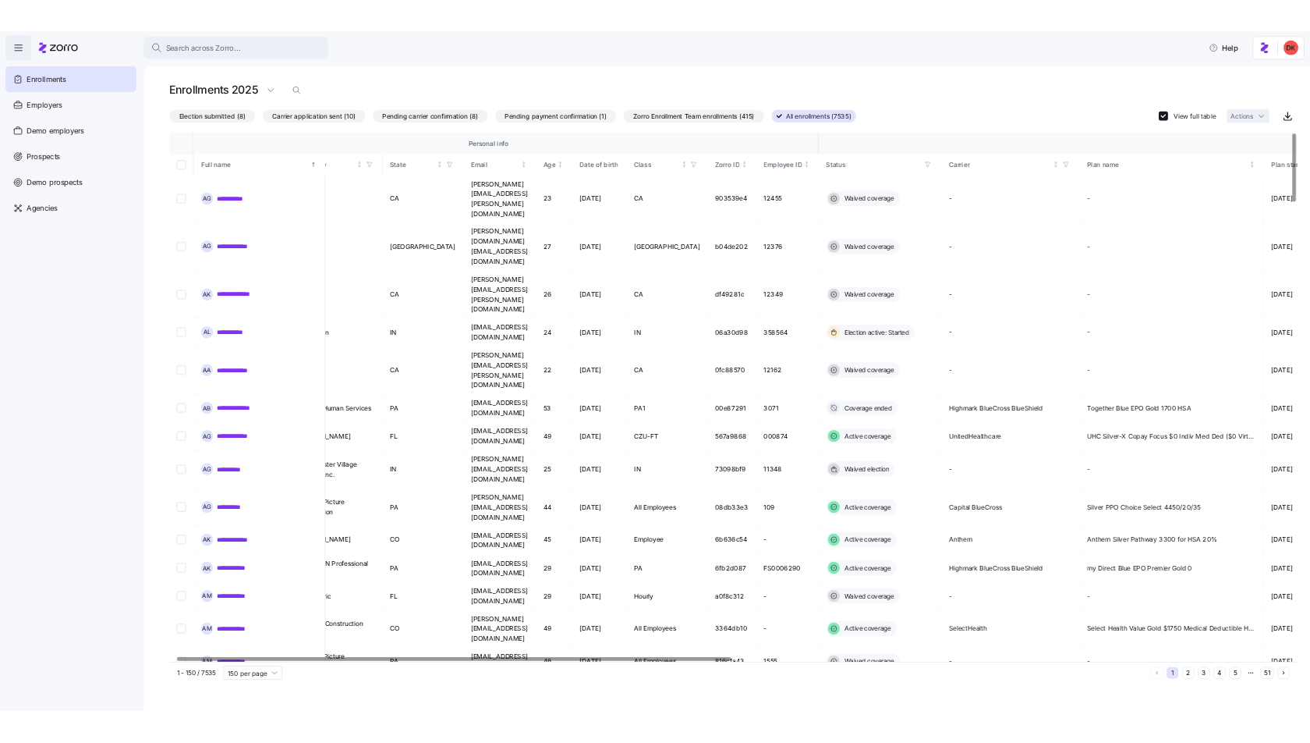
scroll to position [0, 0]
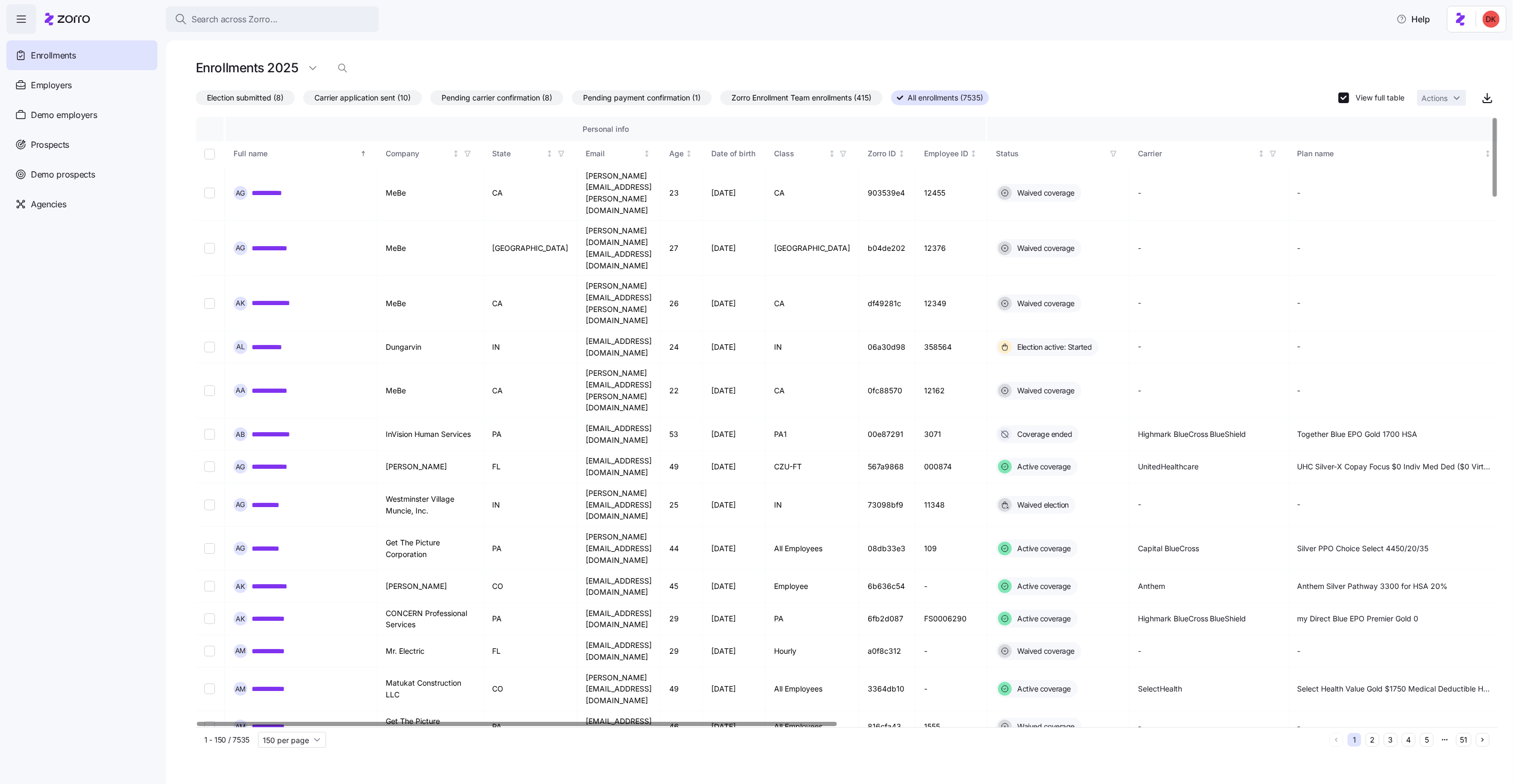
click at [509, 726] on div at bounding box center [517, 723] width 640 height 3
